Goal: Information Seeking & Learning: Learn about a topic

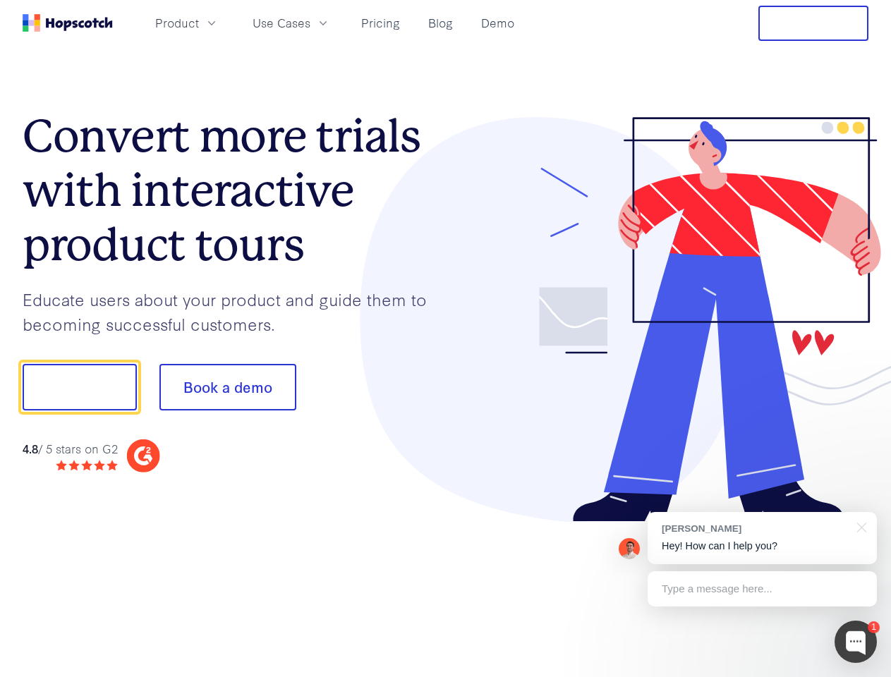
click at [446, 339] on div at bounding box center [657, 320] width 423 height 406
click at [199, 23] on span "Product" at bounding box center [177, 23] width 44 height 18
click at [311, 23] on span "Use Cases" at bounding box center [282, 23] width 58 height 18
click at [814, 23] on button "Free Trial" at bounding box center [814, 23] width 110 height 35
click at [79, 387] on button "Show me!" at bounding box center [80, 387] width 114 height 47
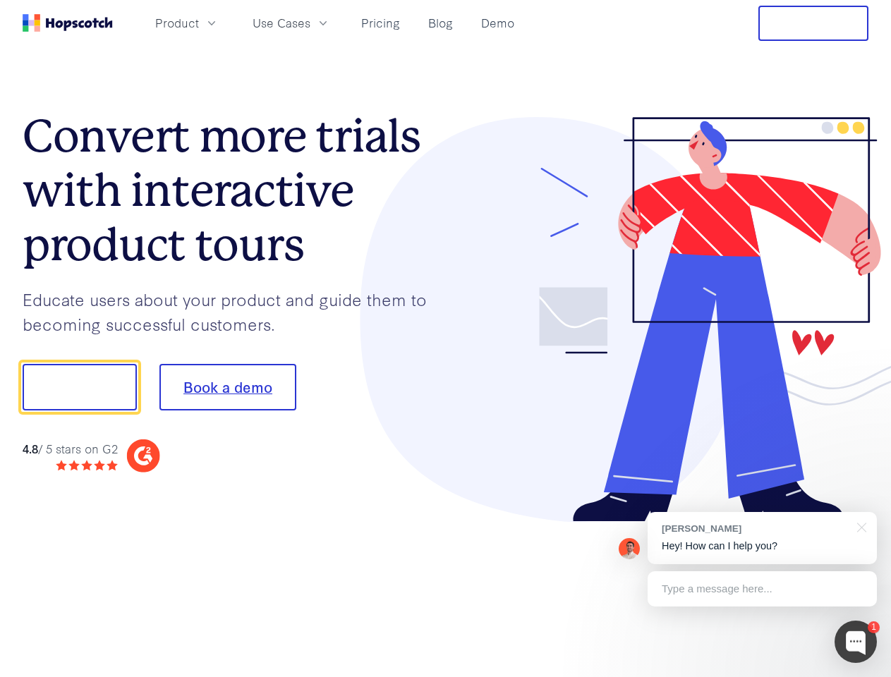
click at [227, 387] on button "Book a demo" at bounding box center [227, 387] width 137 height 47
click at [856, 642] on div at bounding box center [856, 642] width 42 height 42
click at [762, 538] on div "[PERSON_NAME] Hey! How can I help you?" at bounding box center [762, 538] width 229 height 52
click at [860, 526] on div at bounding box center [745, 480] width 265 height 282
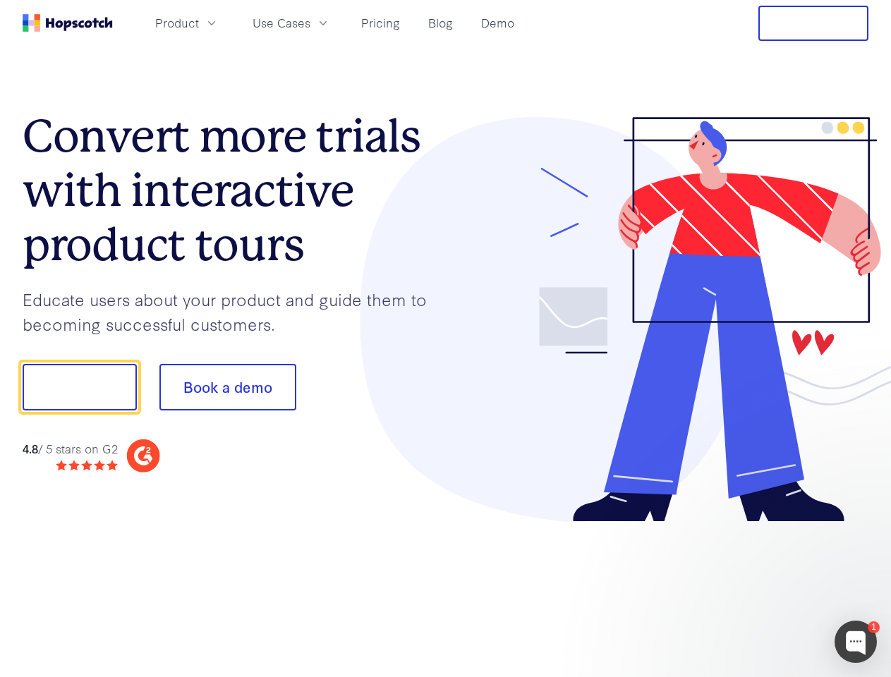
click at [762, 589] on div at bounding box center [745, 480] width 265 height 282
